Goal: Information Seeking & Learning: Find specific fact

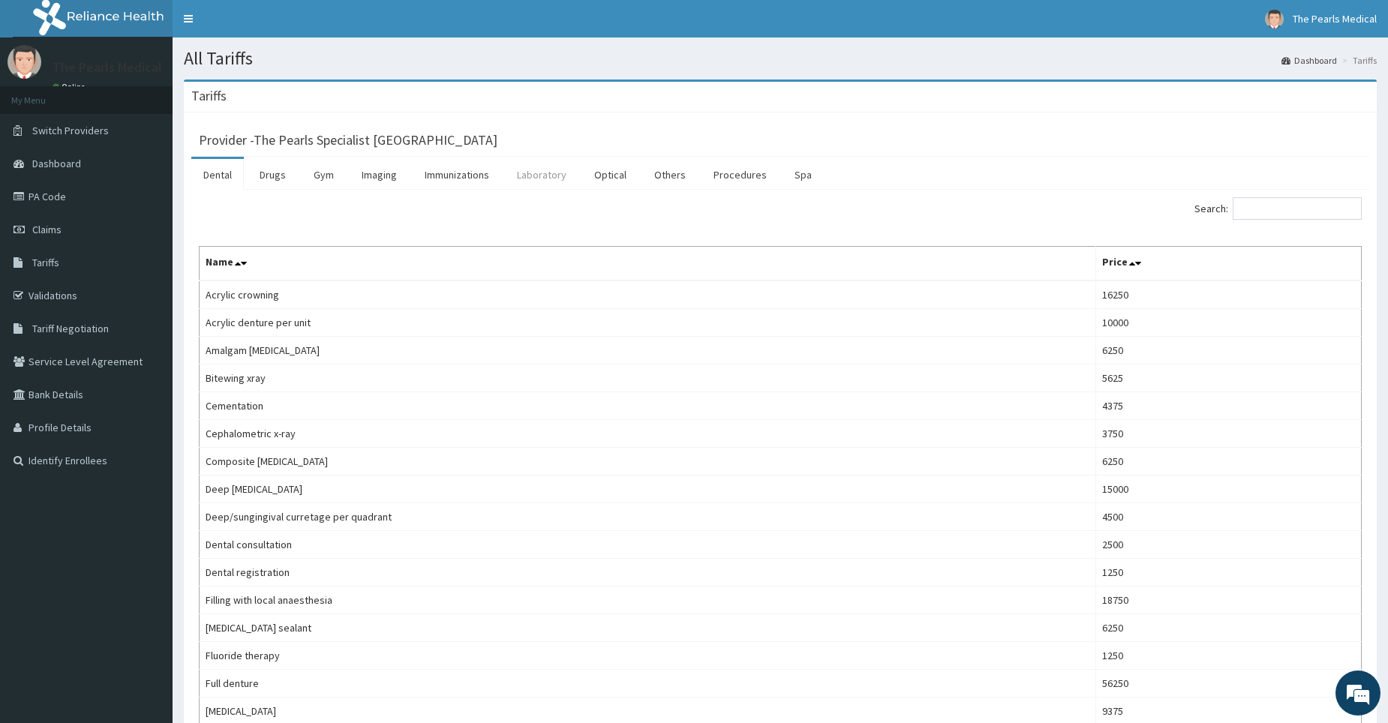
click at [533, 170] on link "Laboratory" at bounding box center [542, 175] width 74 height 32
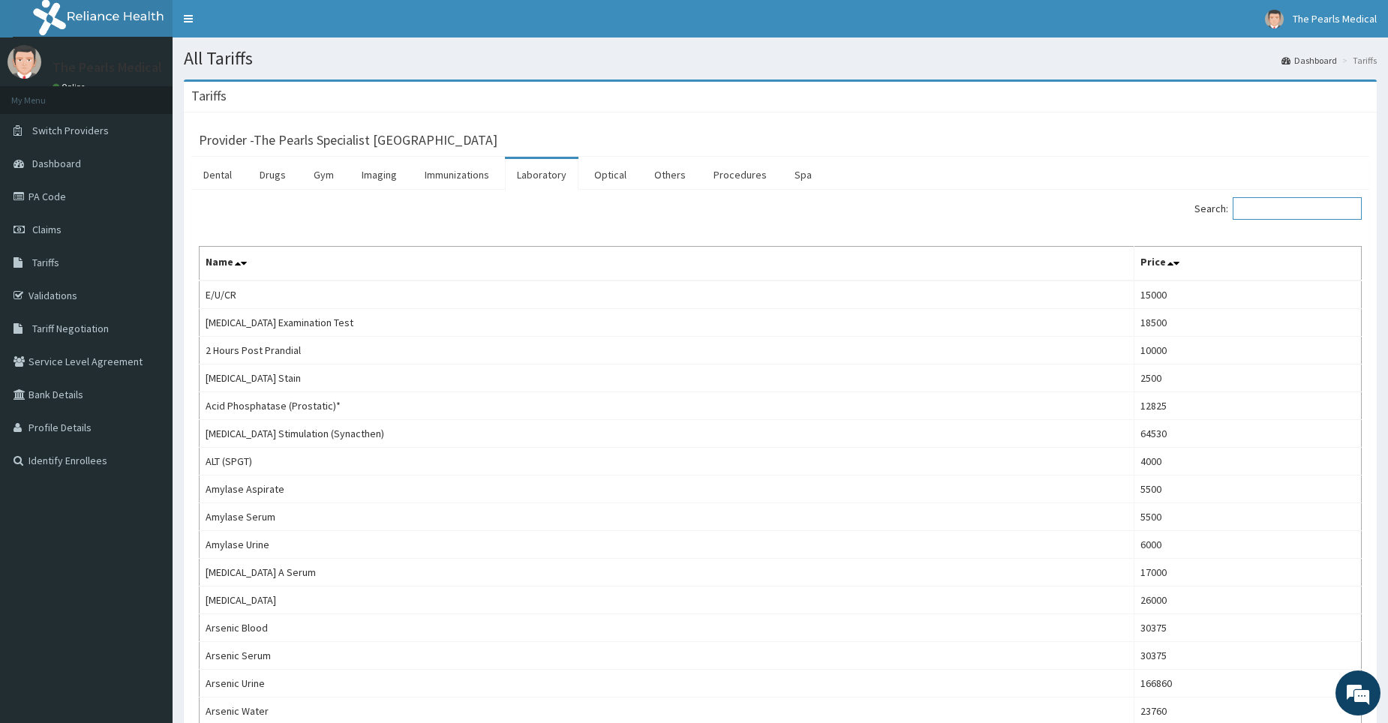
click at [1267, 209] on input "Search:" at bounding box center [1296, 208] width 129 height 23
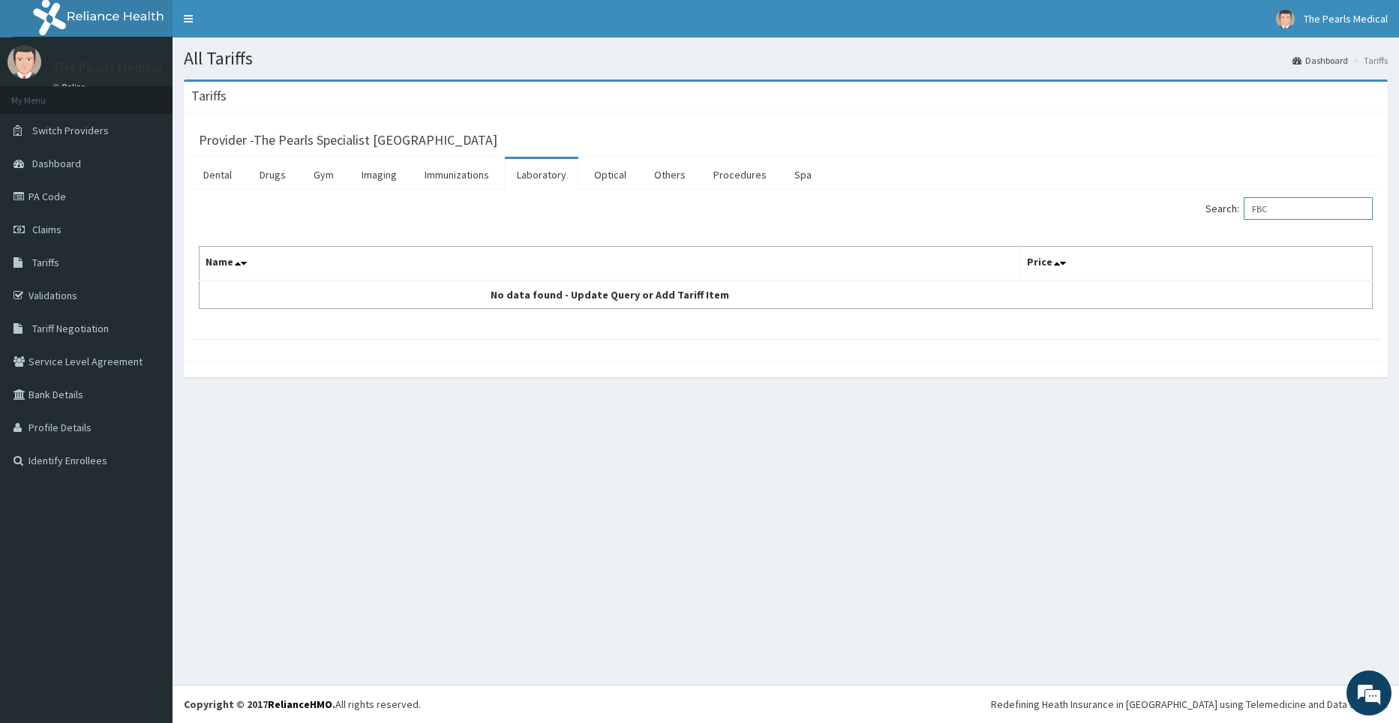
type input "FBC"
click at [1292, 209] on input "FBC" at bounding box center [1308, 208] width 129 height 23
click at [38, 194] on link "PA Code" at bounding box center [86, 196] width 173 height 33
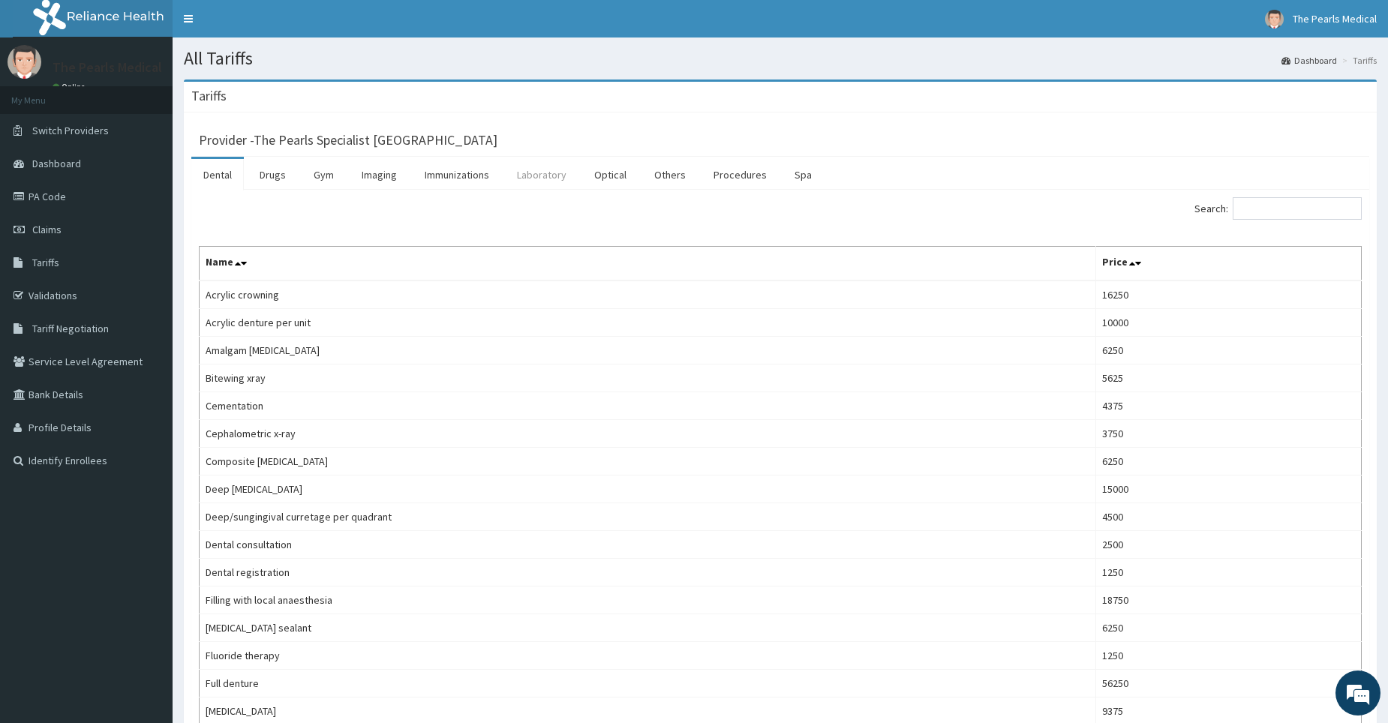
click at [545, 175] on link "Laboratory" at bounding box center [542, 175] width 74 height 32
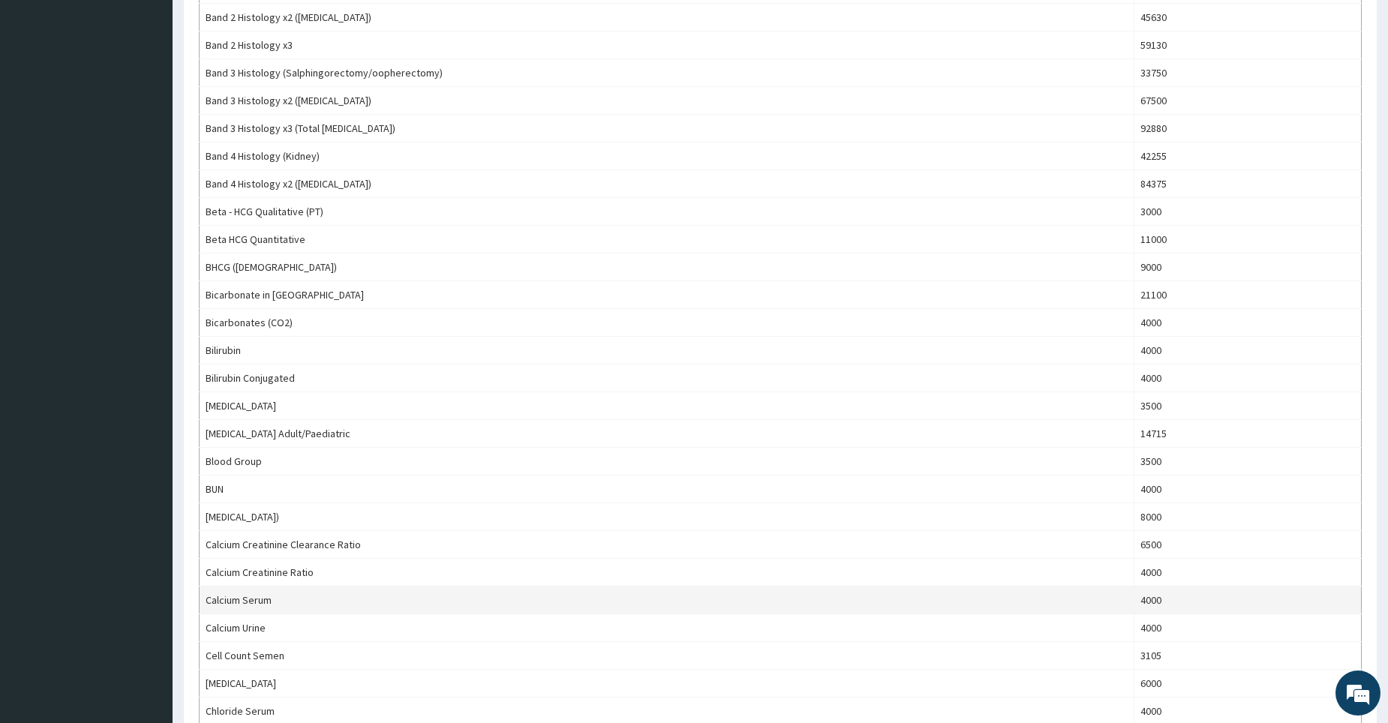
scroll to position [1114, 0]
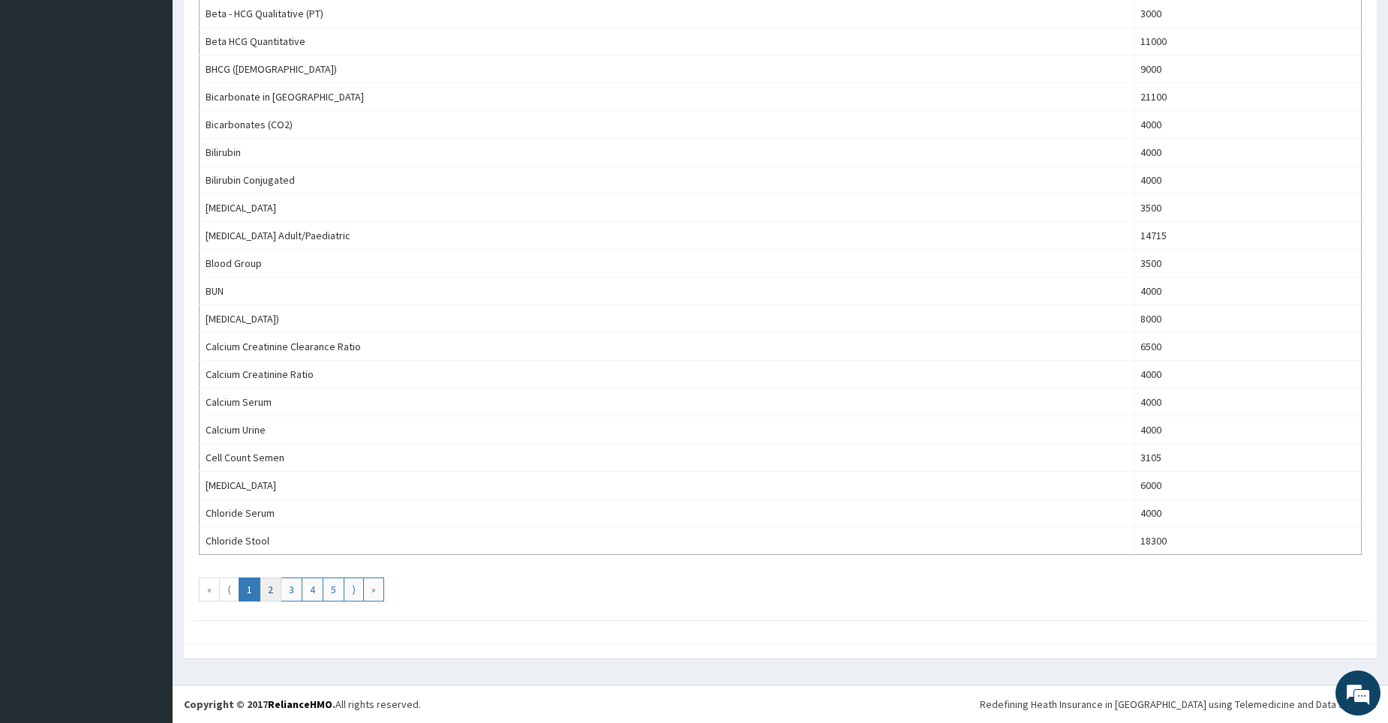
click at [272, 592] on link "2" at bounding box center [271, 590] width 22 height 24
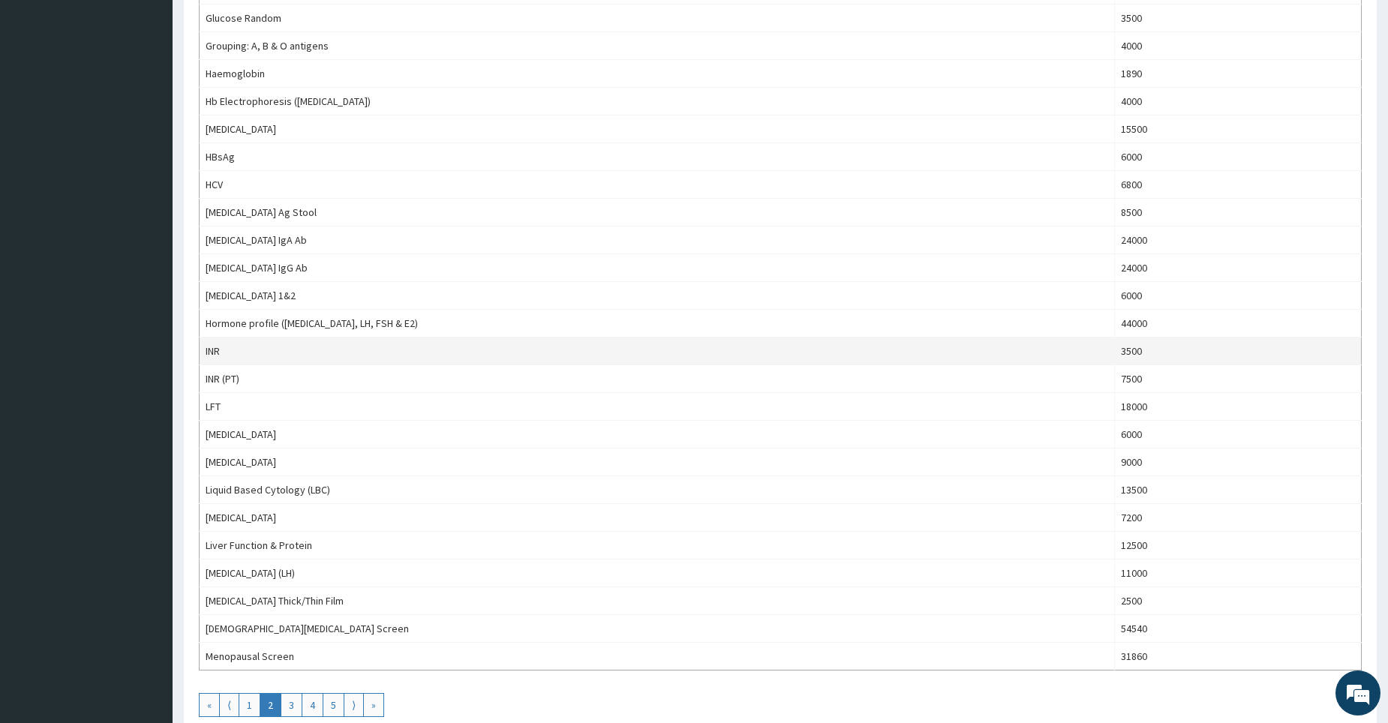
scroll to position [1050, 0]
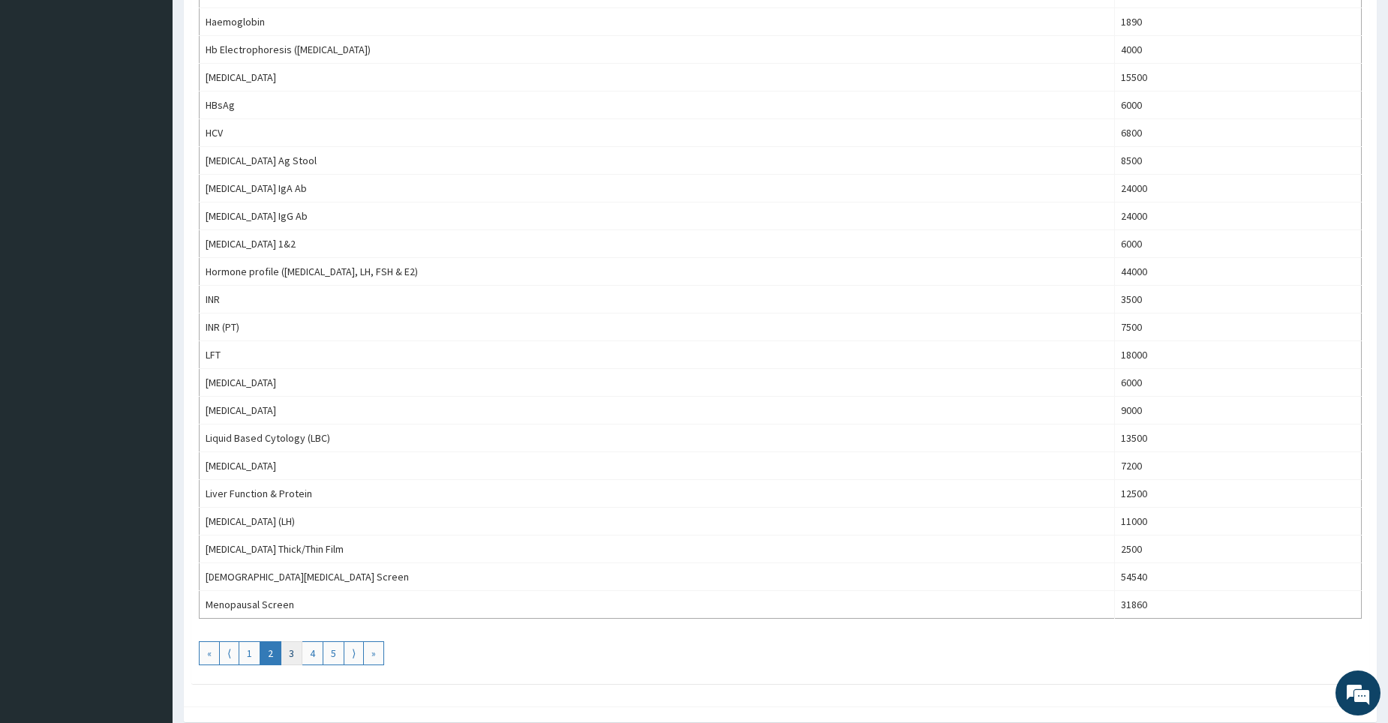
click at [294, 656] on link "3" at bounding box center [292, 653] width 22 height 24
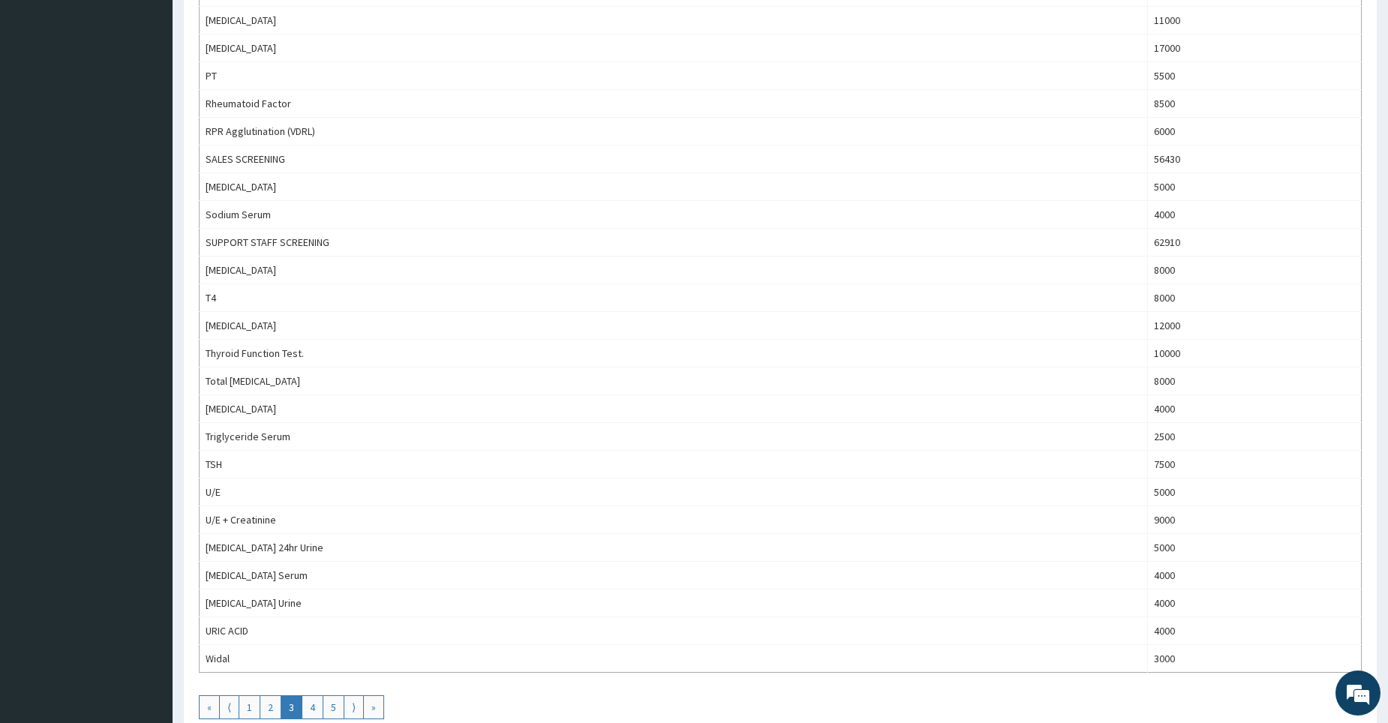
scroll to position [781, 0]
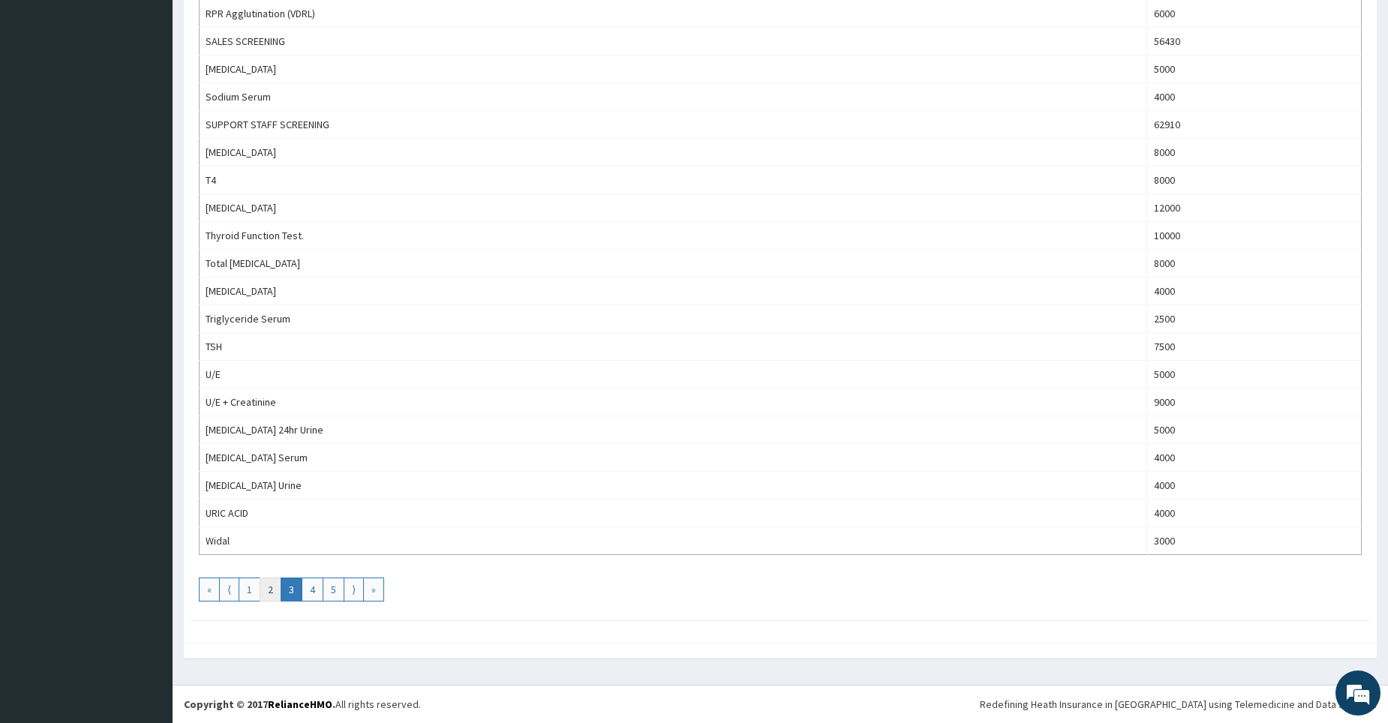
click at [269, 590] on link "2" at bounding box center [271, 590] width 22 height 24
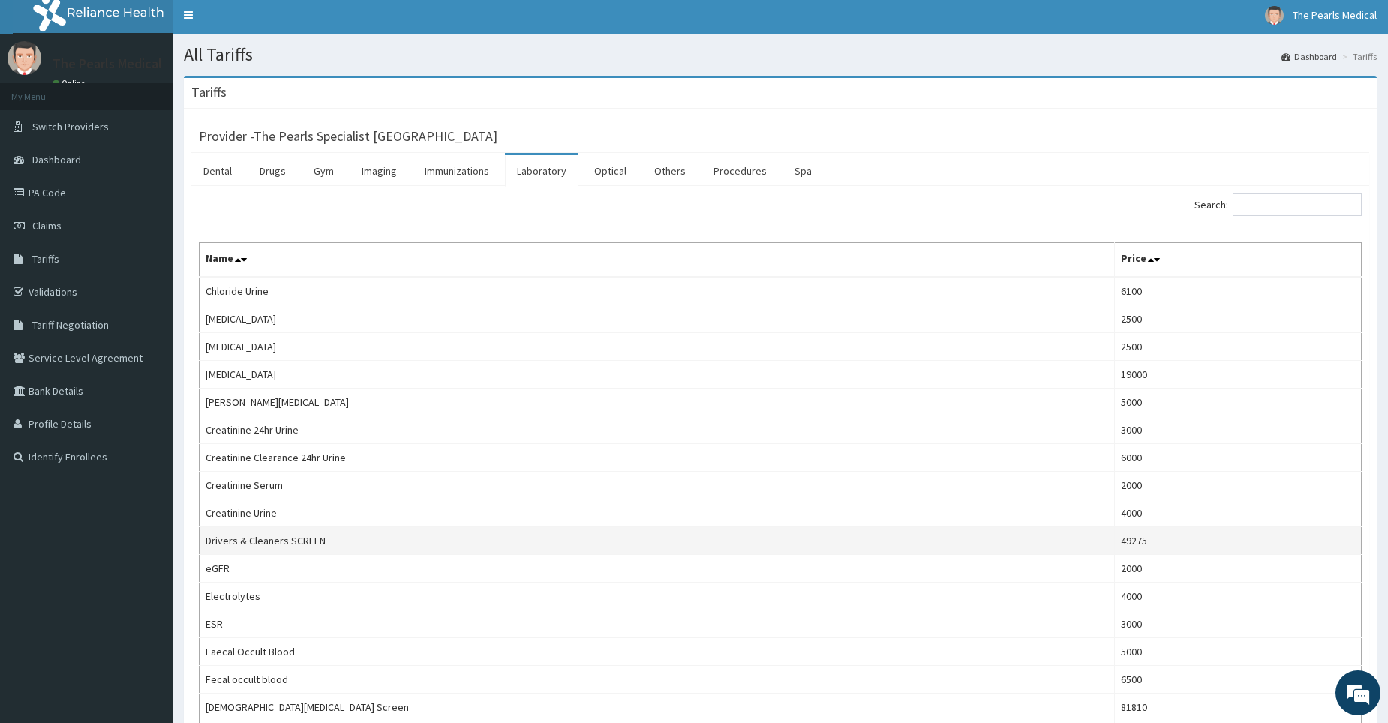
scroll to position [0, 0]
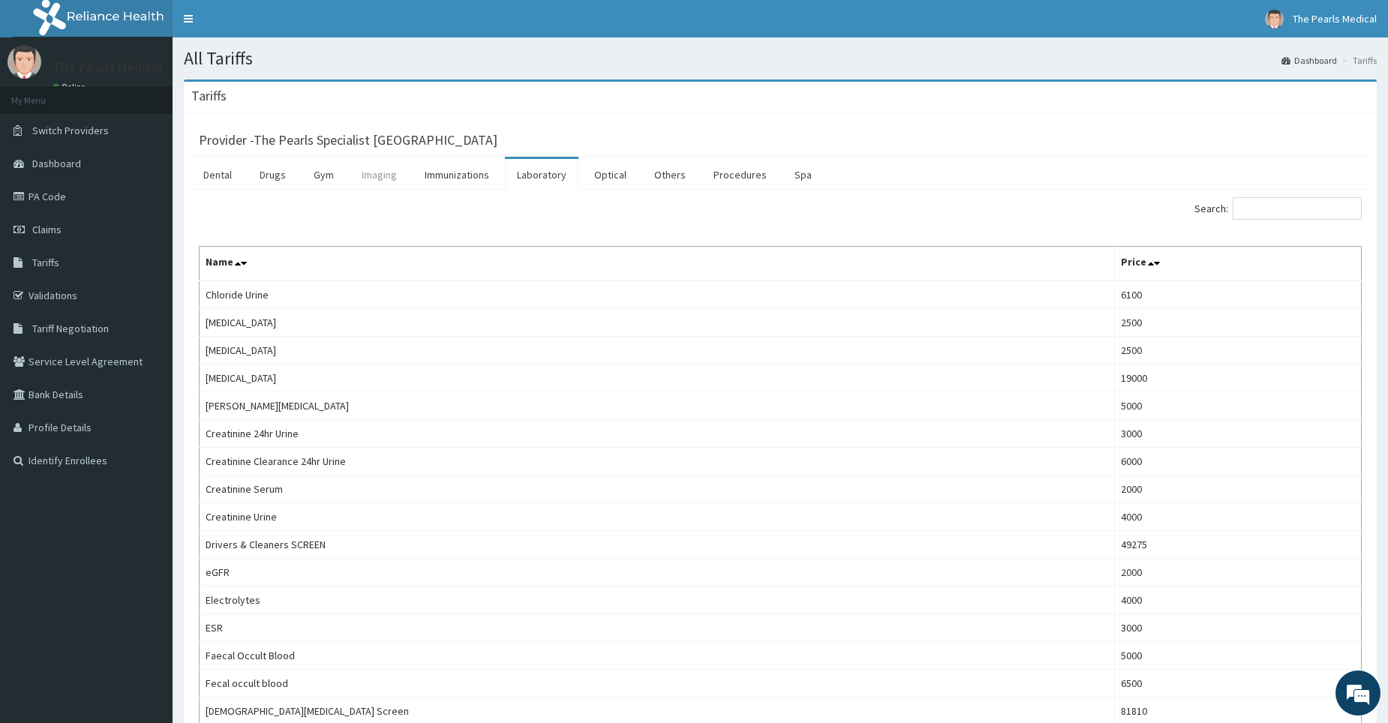
click at [375, 174] on link "Imaging" at bounding box center [379, 175] width 59 height 32
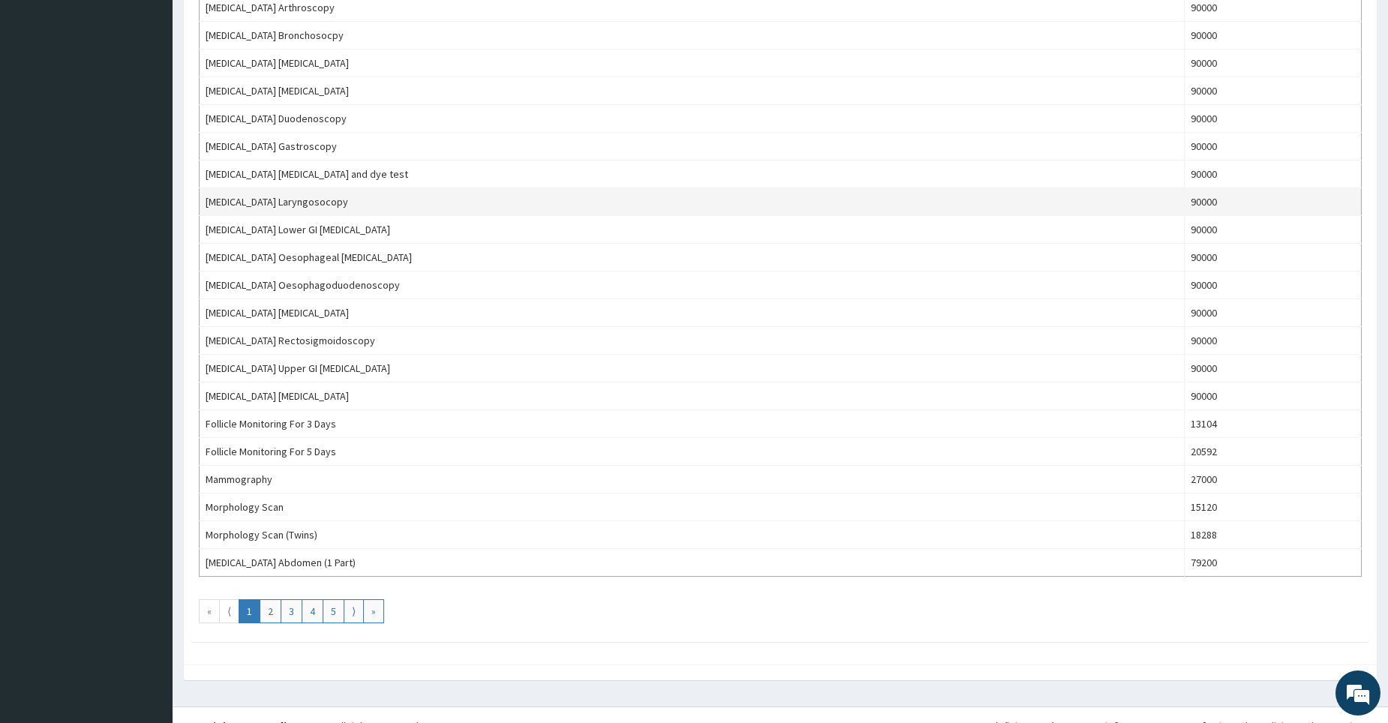
scroll to position [1114, 0]
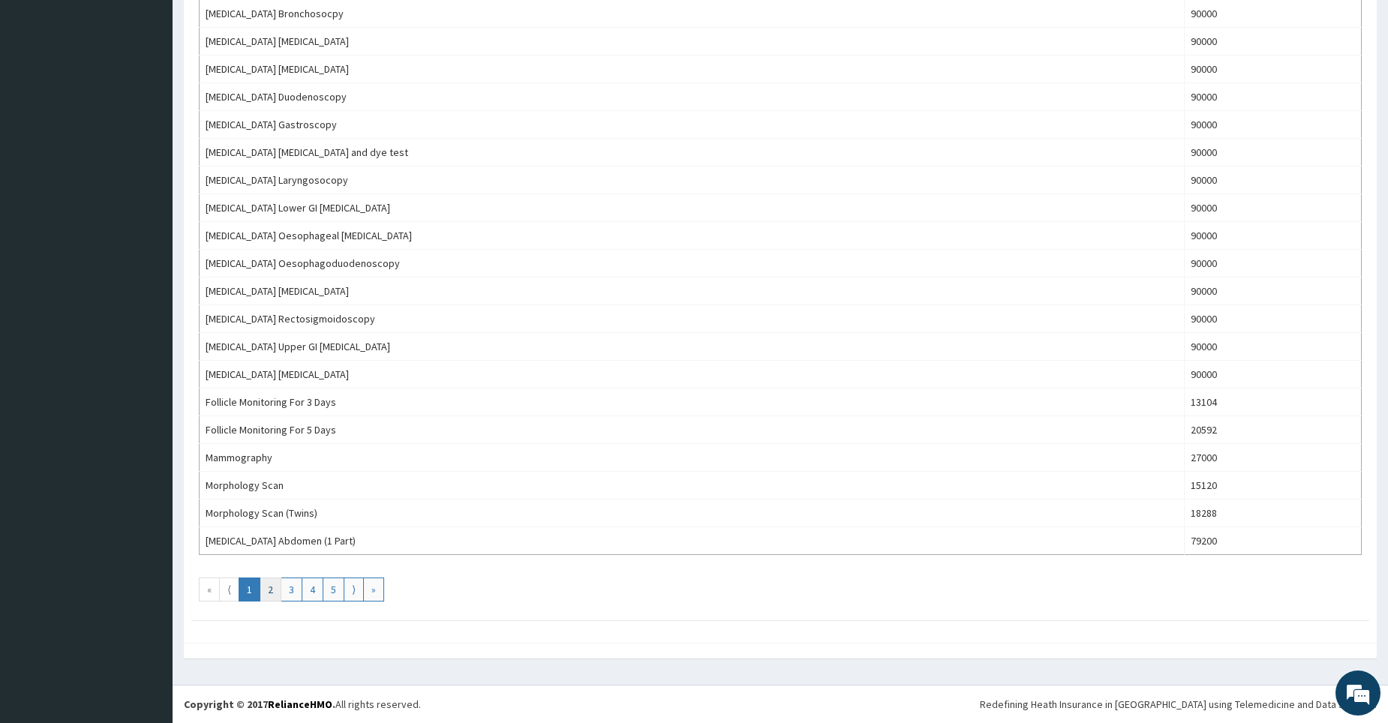
click at [271, 591] on link "2" at bounding box center [271, 590] width 22 height 24
click at [296, 592] on link "3" at bounding box center [292, 590] width 22 height 24
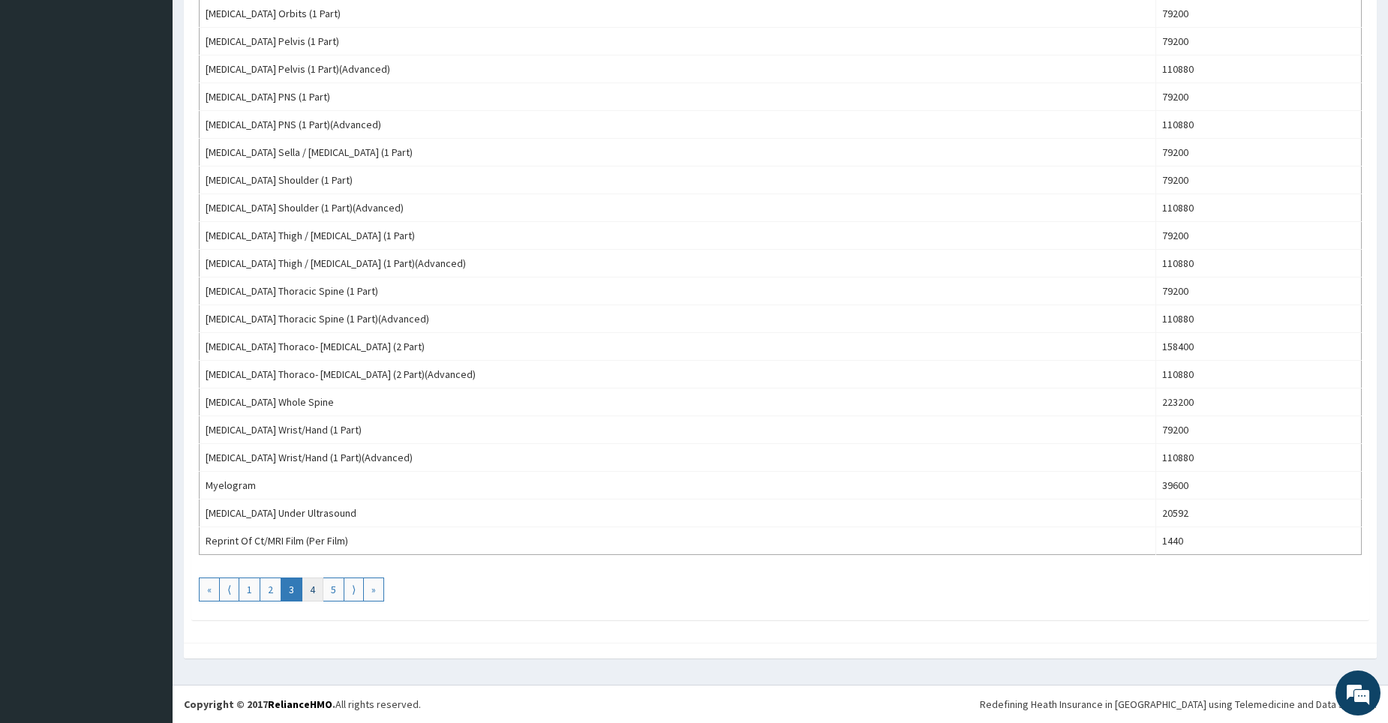
click at [308, 592] on link "4" at bounding box center [313, 590] width 22 height 24
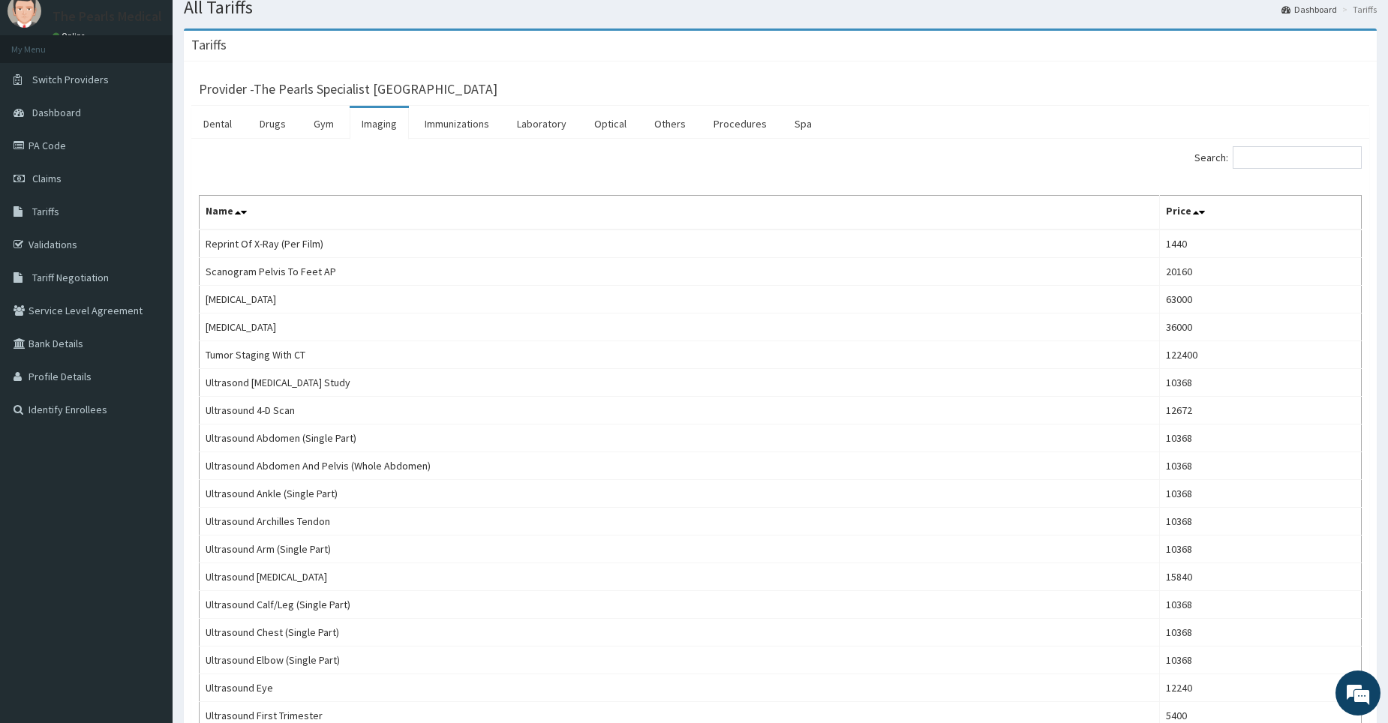
scroll to position [75, 0]
